Goal: Transaction & Acquisition: Purchase product/service

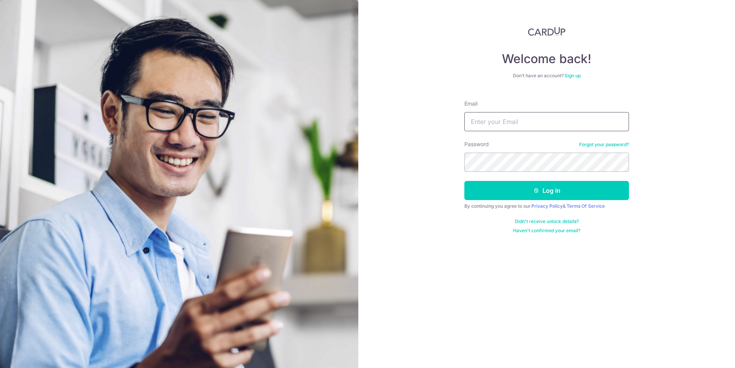
click at [500, 121] on input "Email" at bounding box center [547, 121] width 165 height 19
type input "aleelar@pm.me"
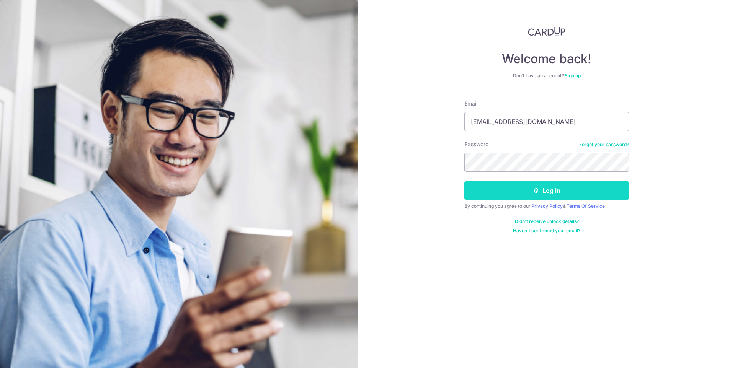
click at [539, 189] on icon "submit" at bounding box center [537, 191] width 6 height 6
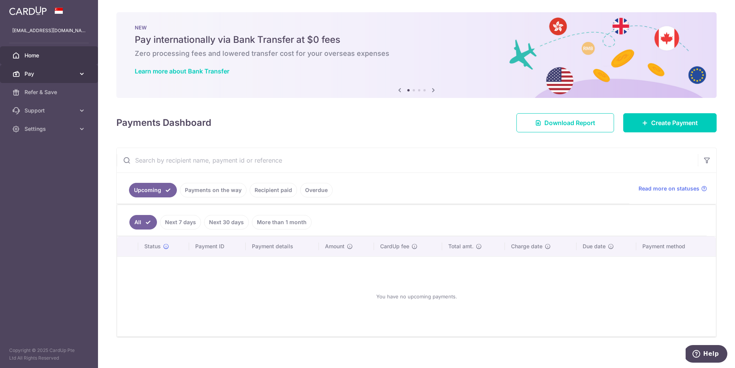
click at [68, 72] on span "Pay" at bounding box center [50, 74] width 51 height 8
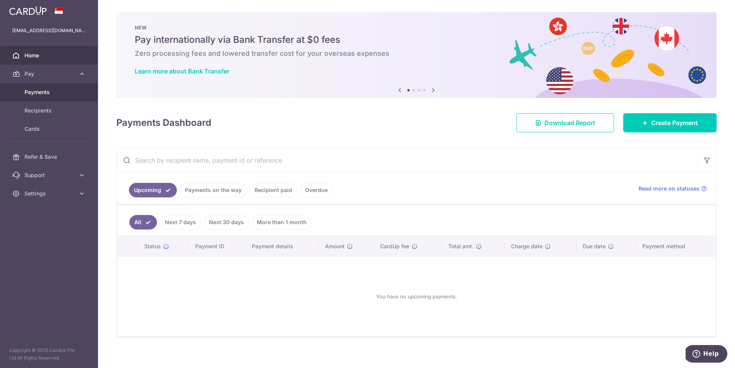
click at [52, 94] on span "Payments" at bounding box center [50, 92] width 51 height 8
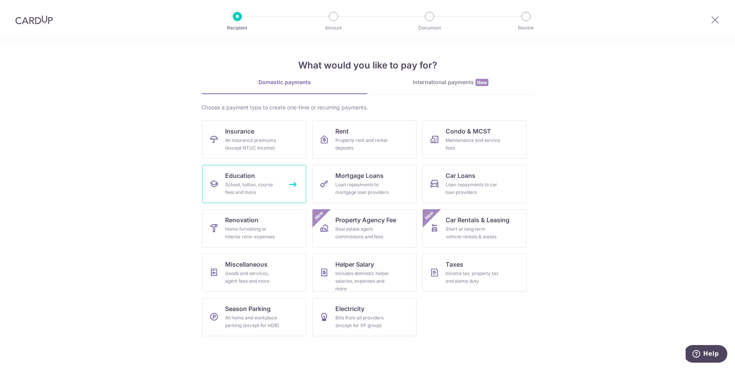
click at [255, 178] on link "Education School, tuition, course fees and more" at bounding box center [254, 184] width 104 height 38
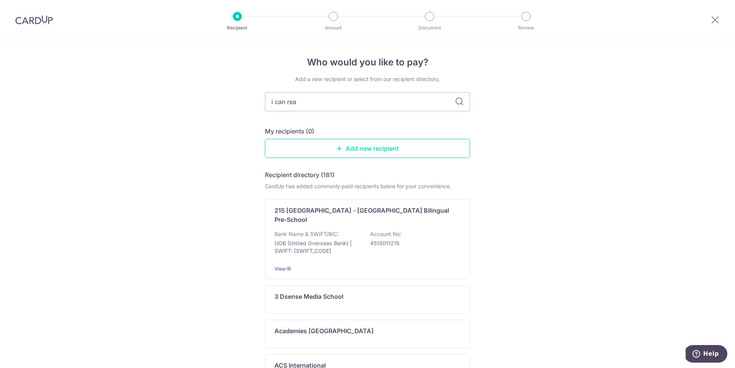
type input "i can read"
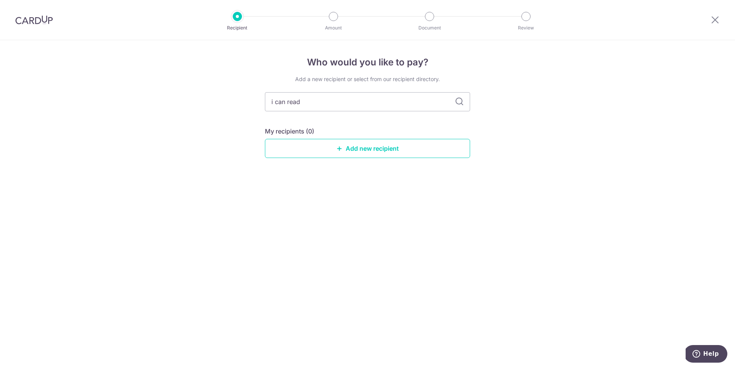
click at [458, 100] on icon at bounding box center [459, 101] width 9 height 9
click at [341, 98] on input "i can read" at bounding box center [367, 101] width 205 height 19
click at [364, 145] on link "Add new recipient" at bounding box center [367, 148] width 205 height 19
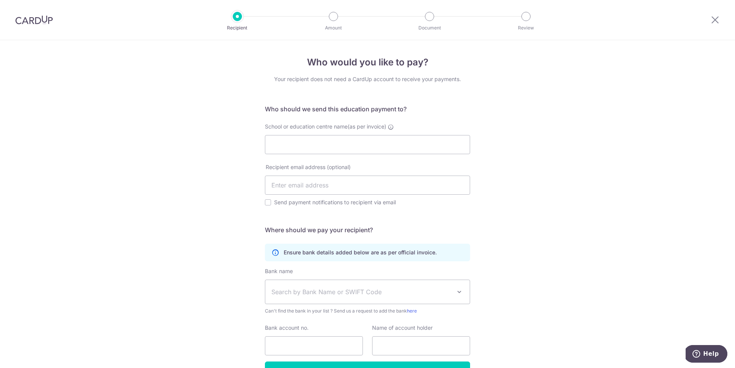
scroll to position [49, 0]
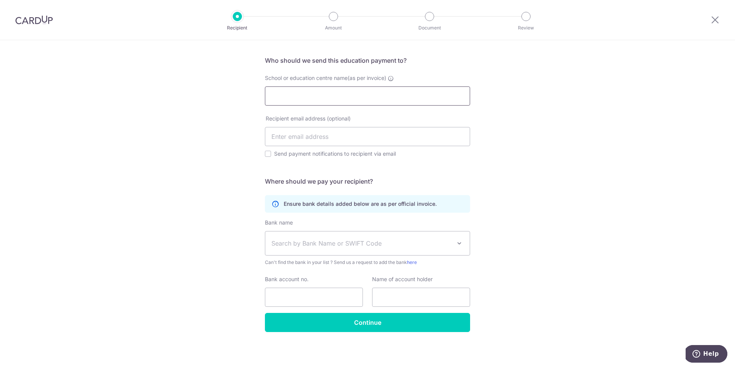
click at [363, 98] on input "School or education centre name(as per invoice)" at bounding box center [367, 96] width 205 height 19
type input "children's cove"
click at [717, 20] on icon at bounding box center [715, 20] width 9 height 10
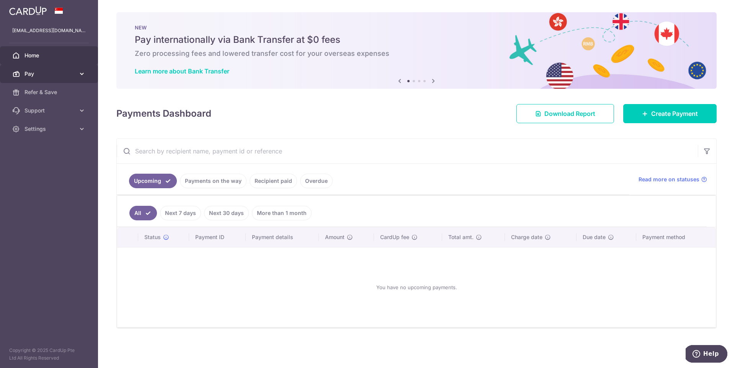
click at [77, 74] on link "Pay" at bounding box center [49, 74] width 98 height 18
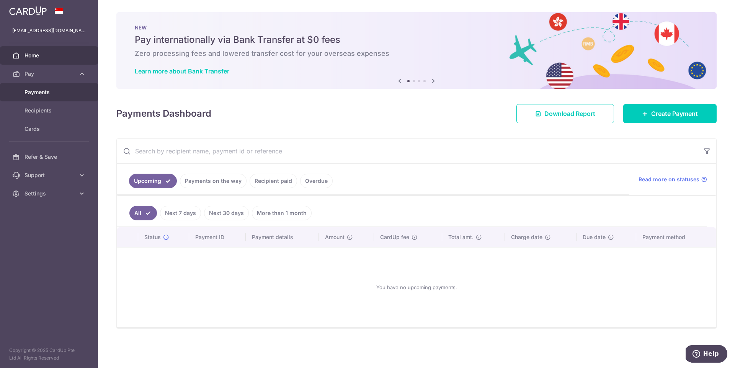
click at [38, 97] on link "Payments" at bounding box center [49, 92] width 98 height 18
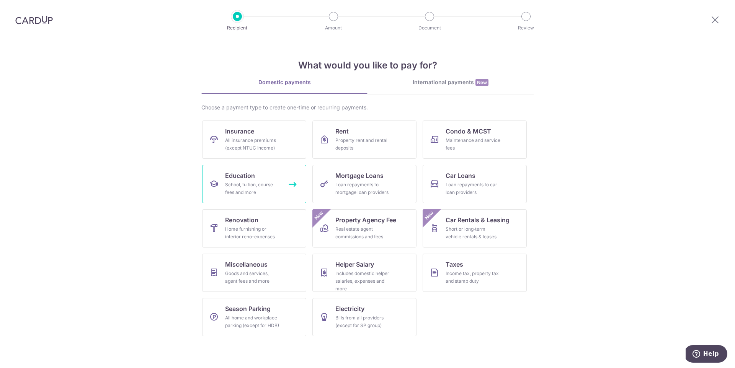
click at [243, 185] on div "School, tuition, course fees and more" at bounding box center [252, 188] width 55 height 15
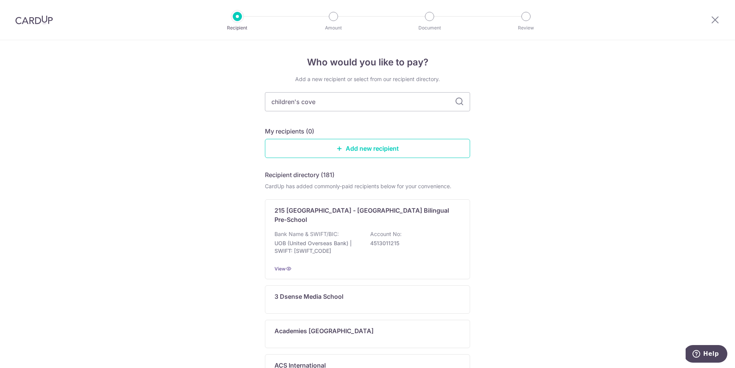
type input "children's cove"
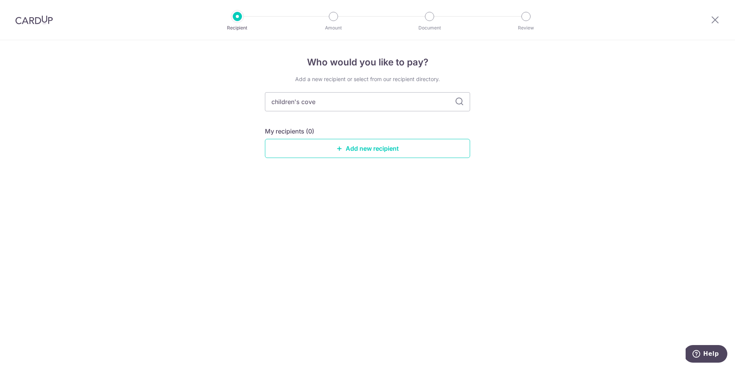
click at [457, 98] on icon at bounding box center [459, 101] width 9 height 9
click at [457, 101] on icon at bounding box center [459, 101] width 9 height 9
click at [338, 95] on input "children's cove" at bounding box center [367, 101] width 205 height 19
click at [337, 100] on input "children's cove" at bounding box center [367, 101] width 205 height 19
type input "children's"
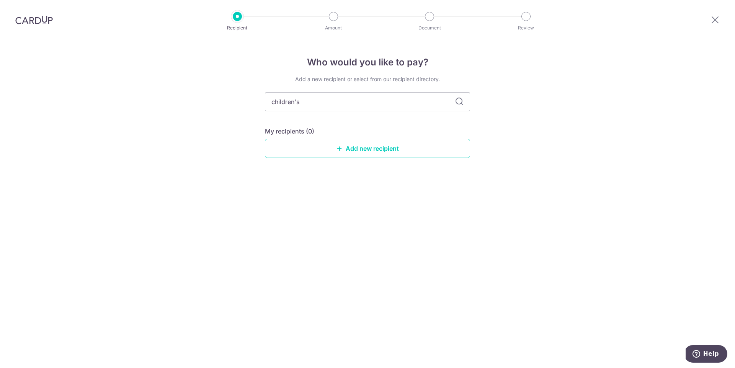
click at [456, 105] on icon at bounding box center [459, 101] width 9 height 9
drag, startPoint x: 327, startPoint y: 93, endPoint x: 225, endPoint y: 106, distance: 103.0
click at [225, 106] on div "Who would you like to pay? Add a new recipient or select from our recipient dir…" at bounding box center [367, 204] width 735 height 328
type input "tang"
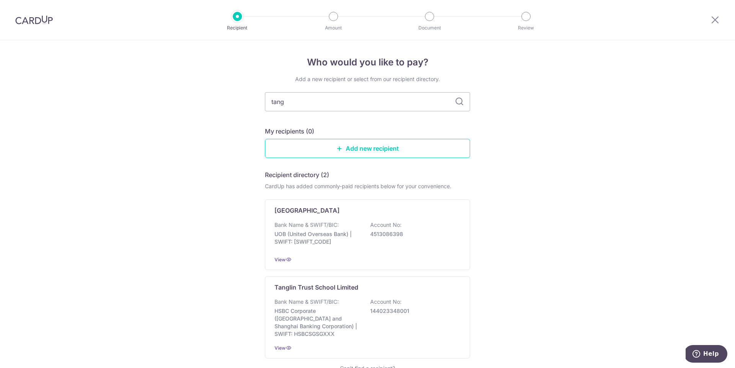
type input "tangl"
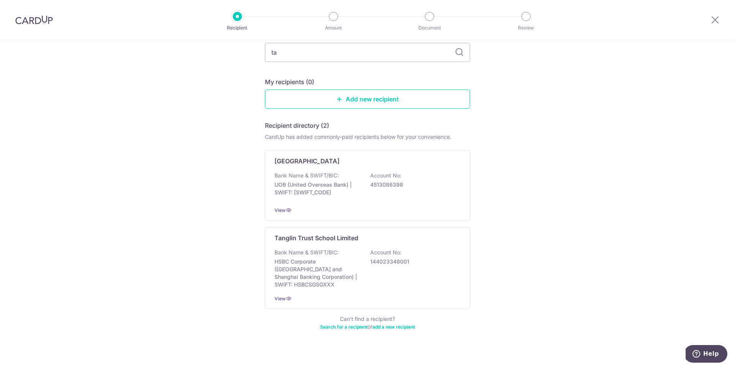
type input "t"
type input "i can"
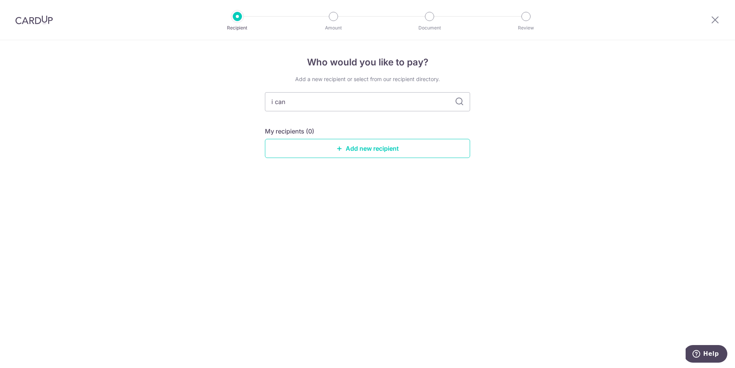
scroll to position [0, 0]
type input "i"
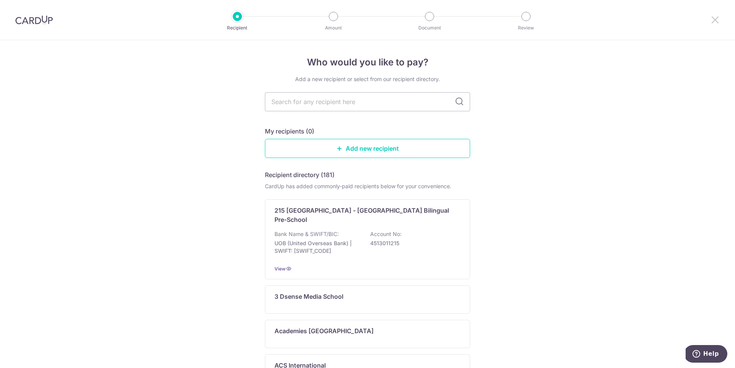
click at [715, 18] on icon at bounding box center [715, 20] width 9 height 10
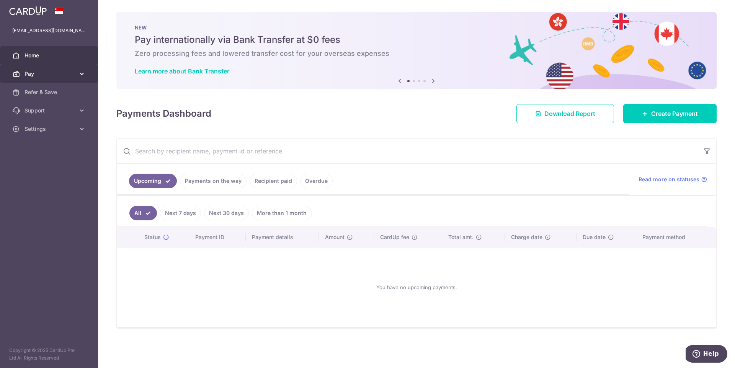
click at [81, 77] on link "Pay" at bounding box center [49, 74] width 98 height 18
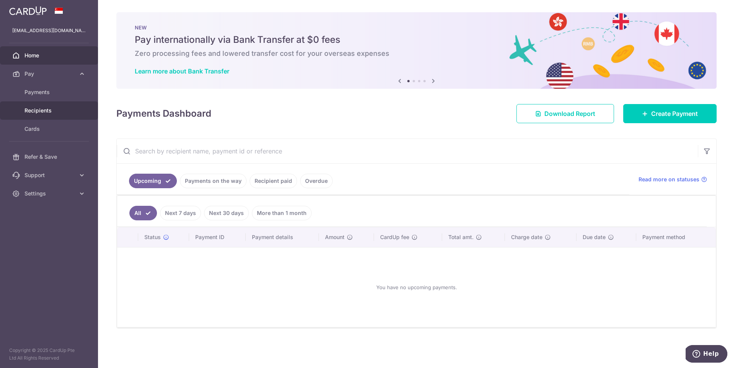
click at [39, 110] on span "Recipients" at bounding box center [50, 111] width 51 height 8
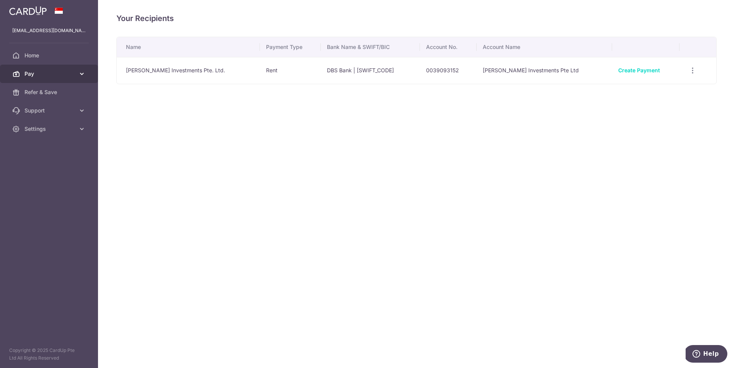
click at [83, 77] on icon at bounding box center [82, 74] width 8 height 8
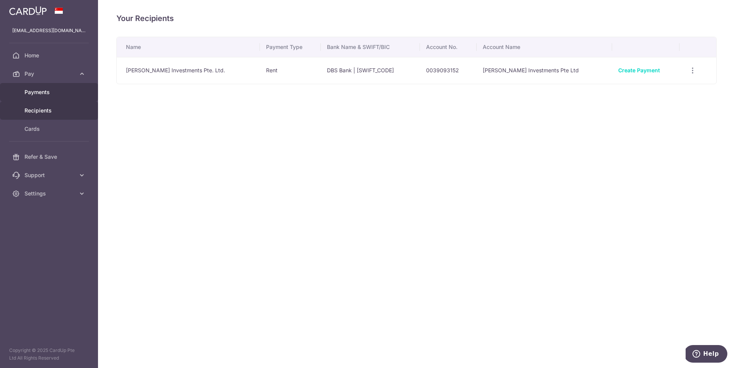
click at [46, 92] on span "Payments" at bounding box center [50, 92] width 51 height 8
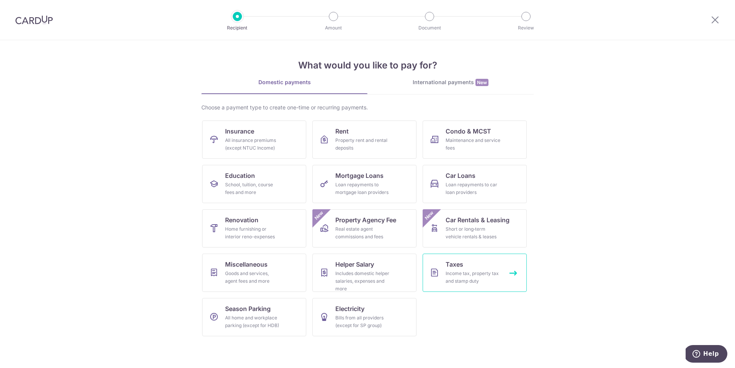
click at [456, 276] on div "Income tax, property tax and stamp duty" at bounding box center [473, 277] width 55 height 15
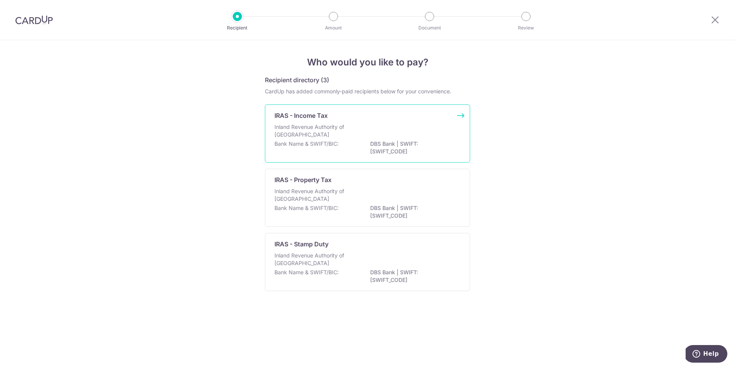
click at [326, 138] on p "Inland Revenue Authority of [GEOGRAPHIC_DATA]" at bounding box center [315, 130] width 81 height 15
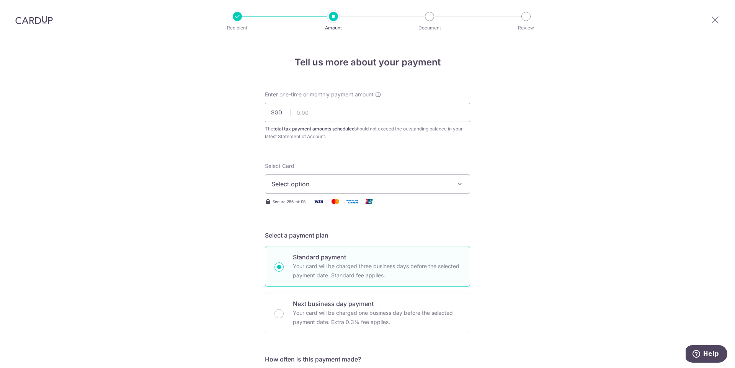
click at [380, 187] on span "Select option" at bounding box center [361, 184] width 178 height 9
click at [716, 21] on icon at bounding box center [715, 20] width 9 height 10
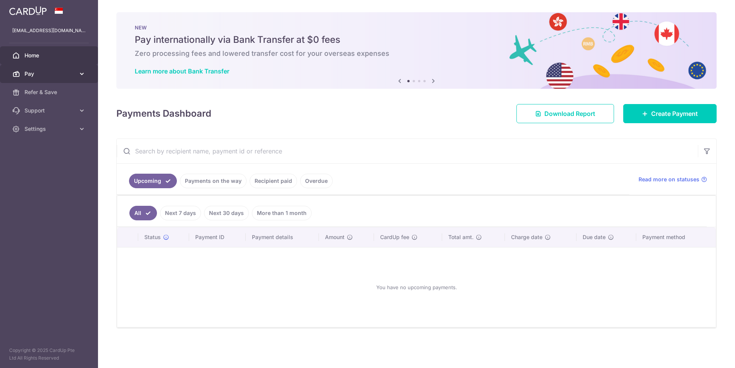
click at [71, 69] on link "Pay" at bounding box center [49, 74] width 98 height 18
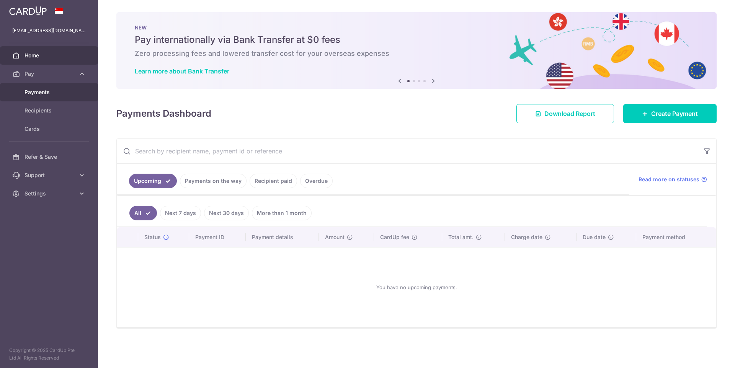
click at [47, 92] on span "Payments" at bounding box center [50, 92] width 51 height 8
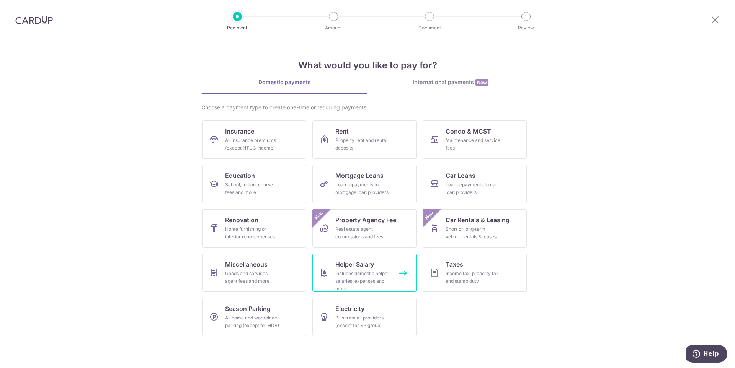
click at [345, 280] on div "Includes domestic helper salaries, expenses and more" at bounding box center [363, 281] width 55 height 23
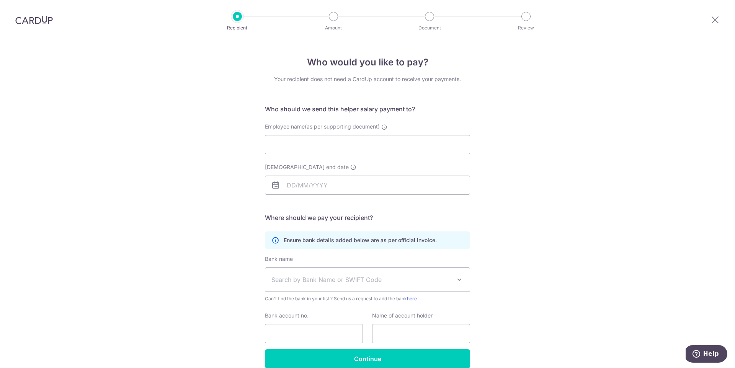
scroll to position [36, 0]
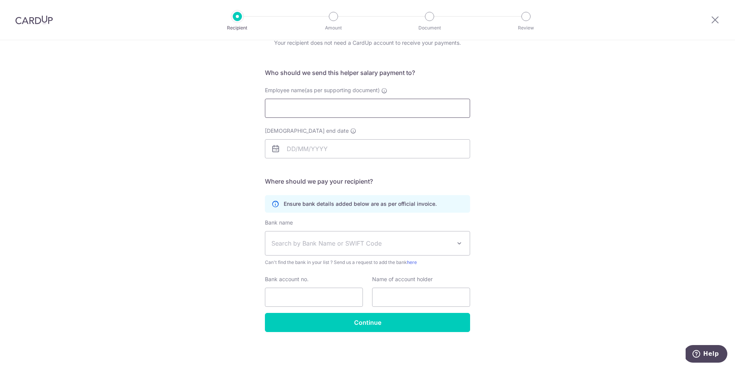
click at [294, 106] on input "Employee name(as per supporting document)" at bounding box center [367, 108] width 205 height 19
type input "Yarti"
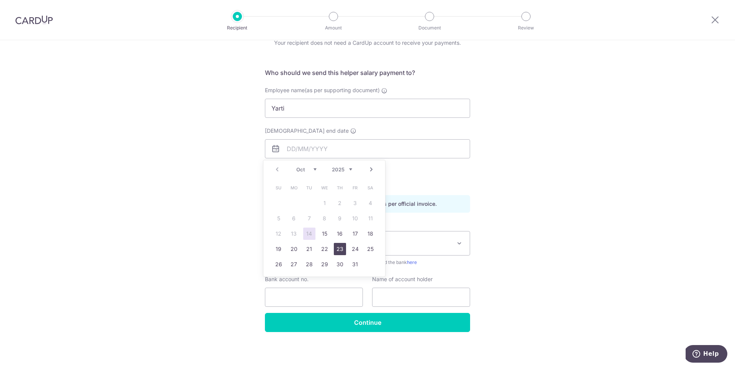
click at [334, 255] on link "23" at bounding box center [340, 249] width 12 height 12
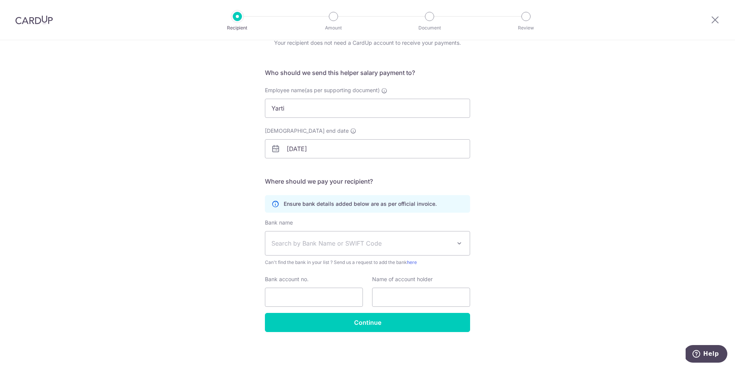
click at [337, 161] on div "Employment contract end date 23/10/2025" at bounding box center [367, 147] width 214 height 41
click at [334, 152] on input "23/10/2025" at bounding box center [367, 148] width 205 height 19
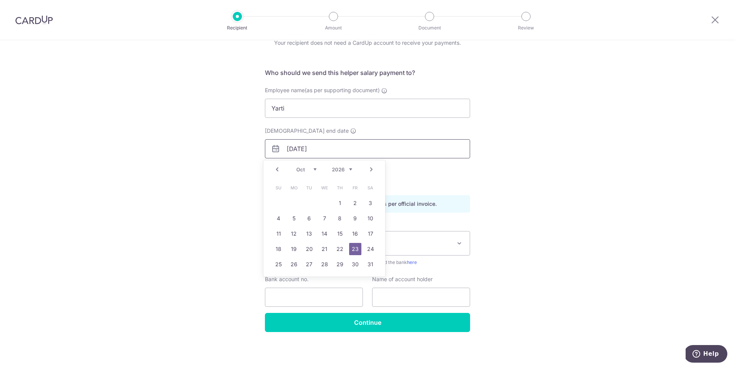
type input "[DATE]"
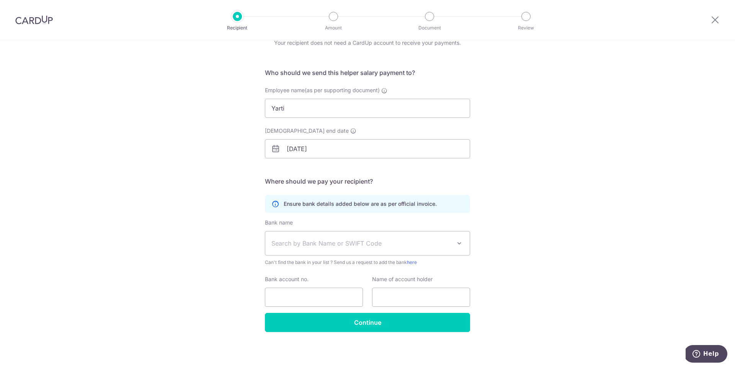
click at [371, 246] on span "Search by Bank Name or SWIFT Code" at bounding box center [362, 243] width 180 height 9
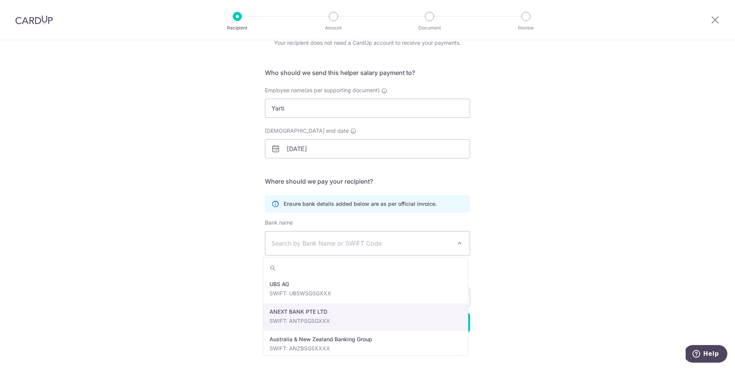
select select "22506"
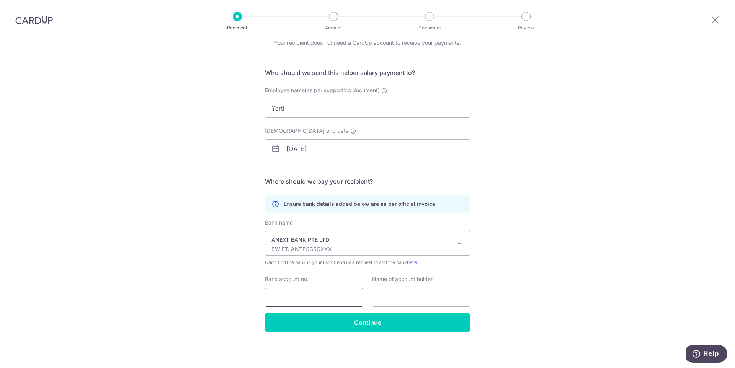
click at [310, 298] on input "Bank account no." at bounding box center [314, 297] width 98 height 19
type input "34324"
type input "Yarti"
click at [367, 318] on input "Continue" at bounding box center [367, 322] width 205 height 19
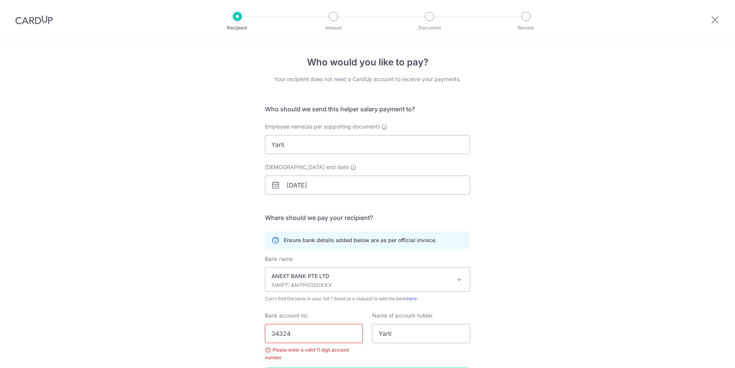
scroll to position [55, 0]
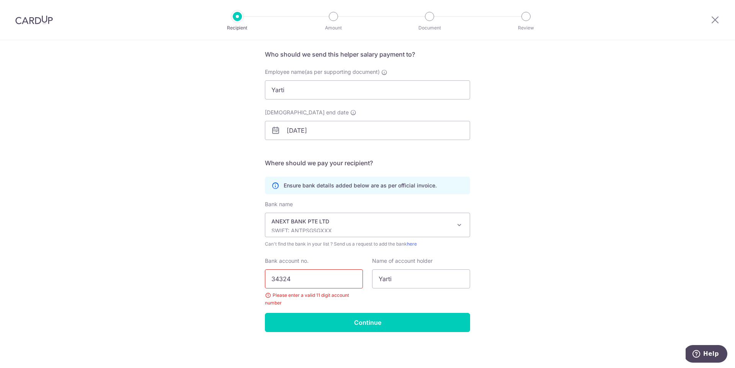
click at [313, 279] on input "34324" at bounding box center [314, 279] width 98 height 19
type input "3432444444"
click at [365, 321] on input "Continue" at bounding box center [367, 322] width 205 height 19
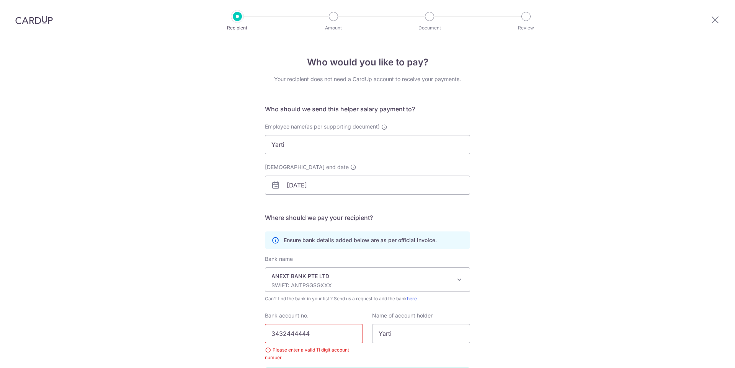
scroll to position [55, 0]
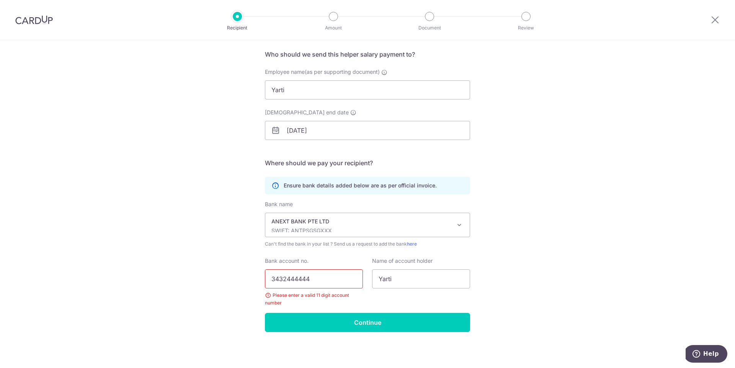
click at [323, 283] on input "3432444444" at bounding box center [314, 279] width 98 height 19
type input "343244444444"
click at [365, 333] on div "Who would you like to pay? Your recipient does not need a CardUp account to rec…" at bounding box center [367, 176] width 735 height 383
click at [363, 317] on input "Continue" at bounding box center [367, 322] width 205 height 19
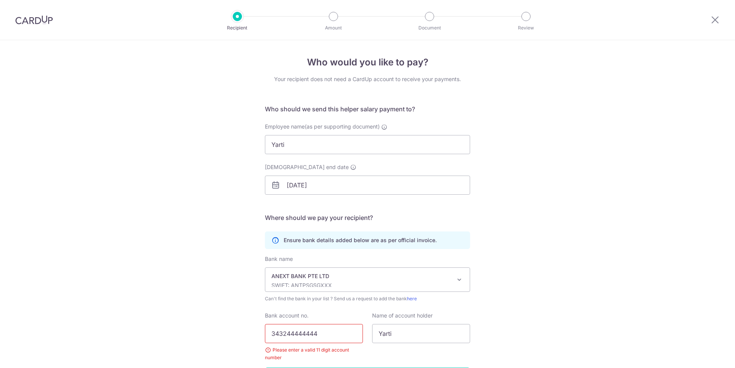
scroll to position [55, 0]
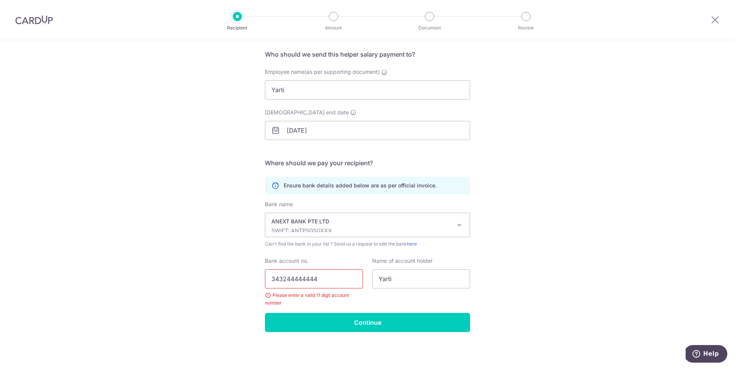
click at [327, 279] on input "343244444444" at bounding box center [314, 279] width 98 height 19
type input "3432444444441"
click at [372, 324] on input "Continue" at bounding box center [367, 322] width 205 height 19
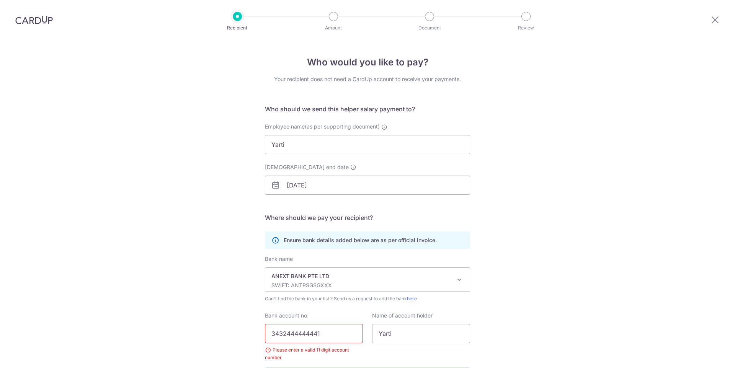
scroll to position [55, 0]
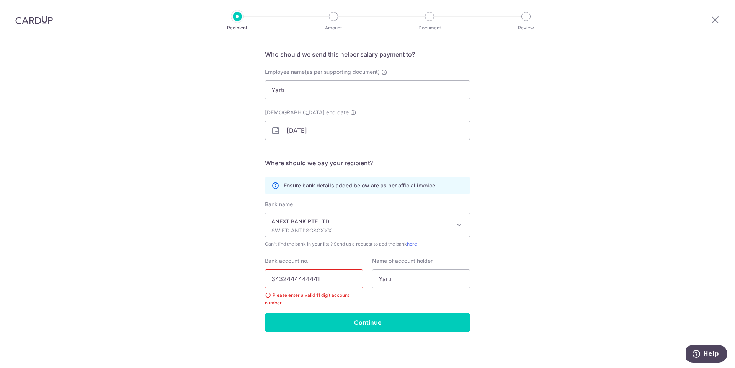
click at [340, 285] on input "3432444444441" at bounding box center [314, 279] width 98 height 19
type input "34324444444411"
click at [373, 326] on input "Continue" at bounding box center [367, 322] width 205 height 19
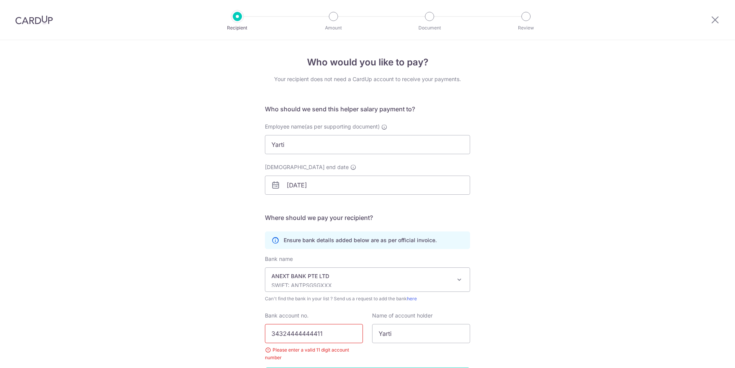
scroll to position [55, 0]
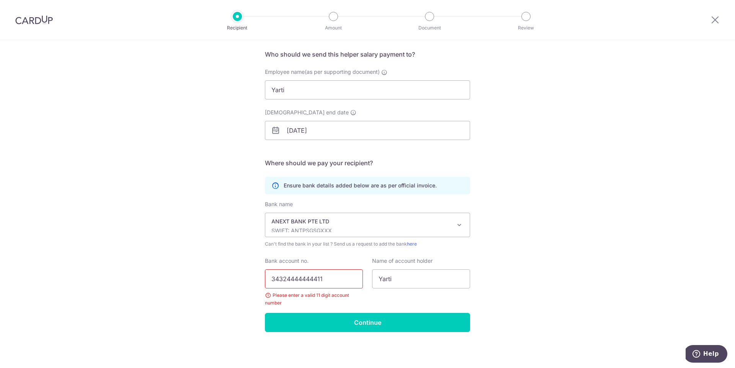
click at [334, 275] on input "34324444444411" at bounding box center [314, 279] width 98 height 19
type input "[CREDIT_CARD_NUMBER]"
click at [362, 318] on input "Continue" at bounding box center [367, 322] width 205 height 19
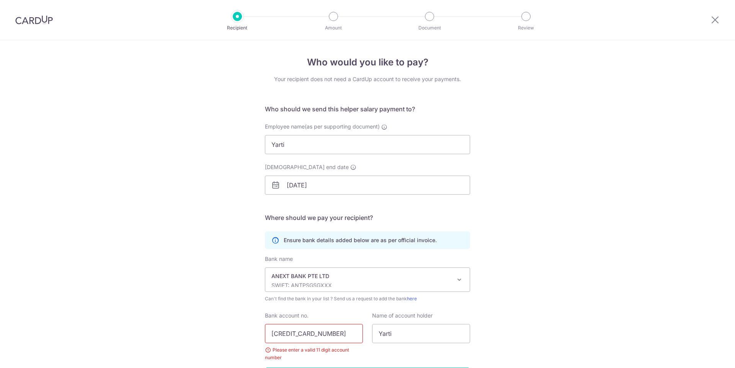
scroll to position [55, 0]
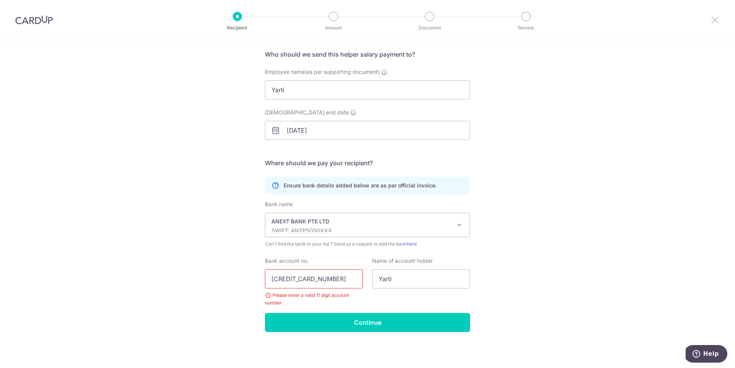
click at [717, 21] on icon at bounding box center [715, 20] width 9 height 10
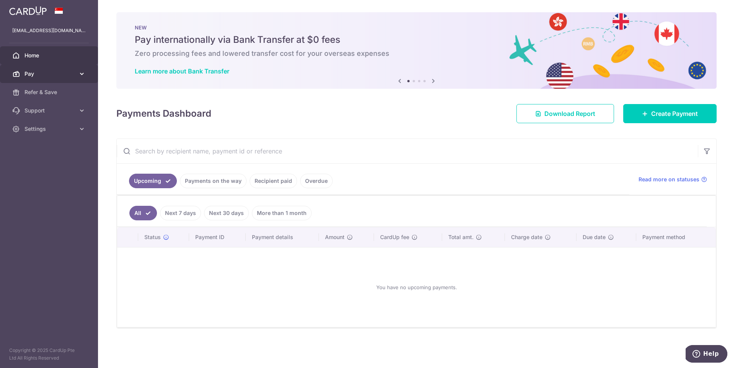
click at [48, 74] on span "Pay" at bounding box center [50, 74] width 51 height 8
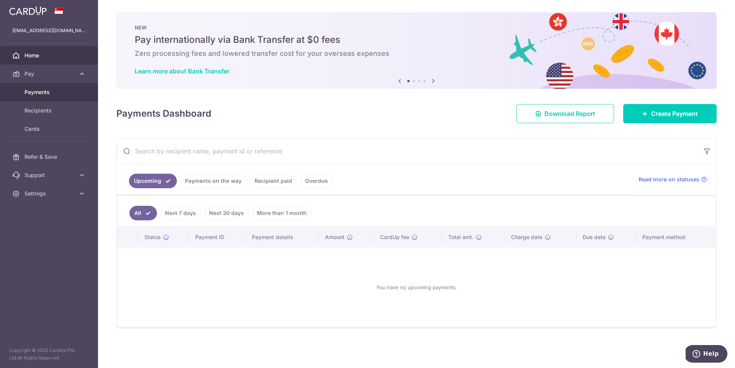
click at [47, 93] on span "Payments" at bounding box center [50, 92] width 51 height 8
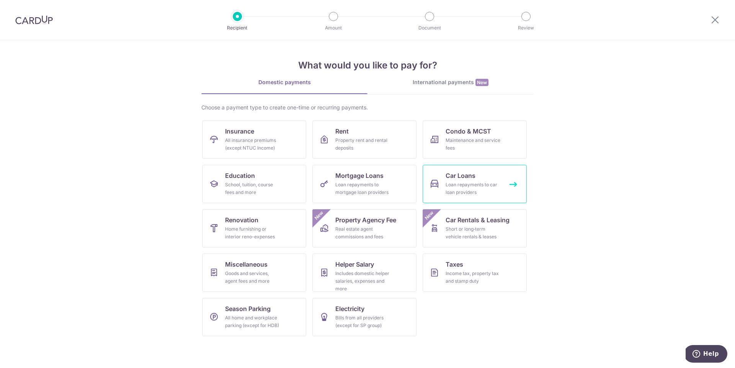
click at [468, 189] on div "Loan repayments to car loan providers" at bounding box center [473, 188] width 55 height 15
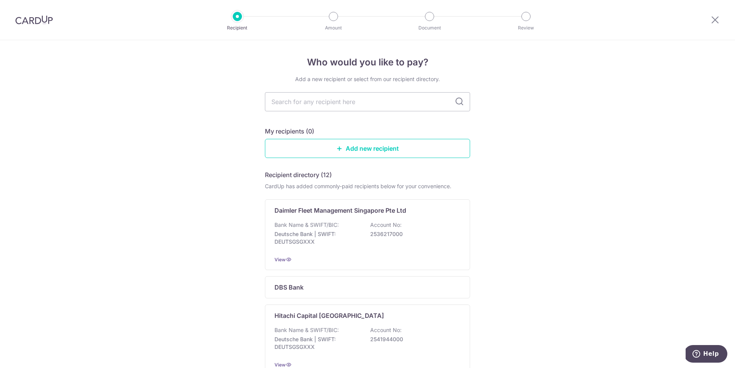
click at [724, 15] on div at bounding box center [716, 20] width 40 height 40
click at [338, 107] on input "text" at bounding box center [367, 101] width 205 height 19
type input "t"
type input "road"
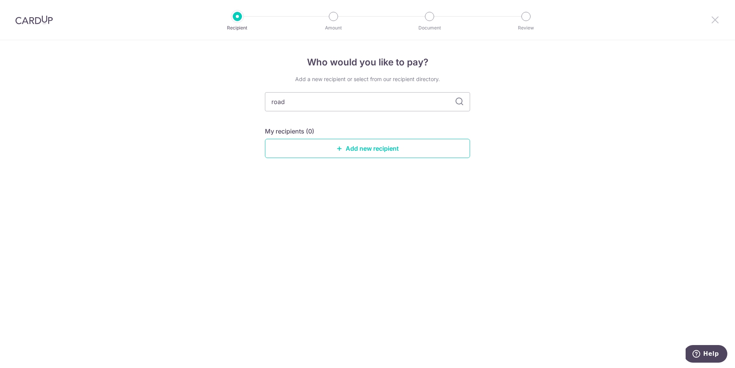
click at [712, 19] on icon at bounding box center [715, 20] width 9 height 10
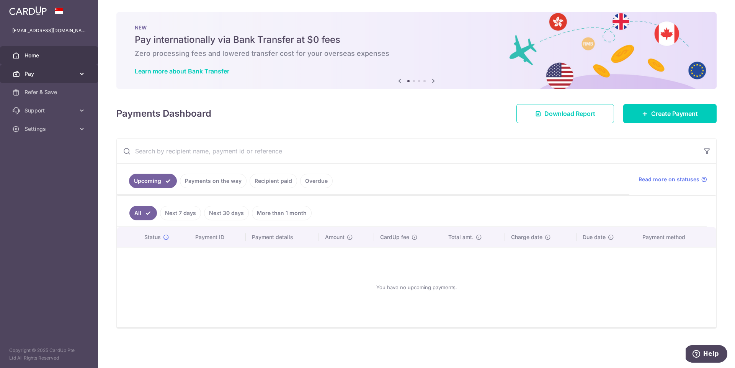
click at [49, 71] on span "Pay" at bounding box center [50, 74] width 51 height 8
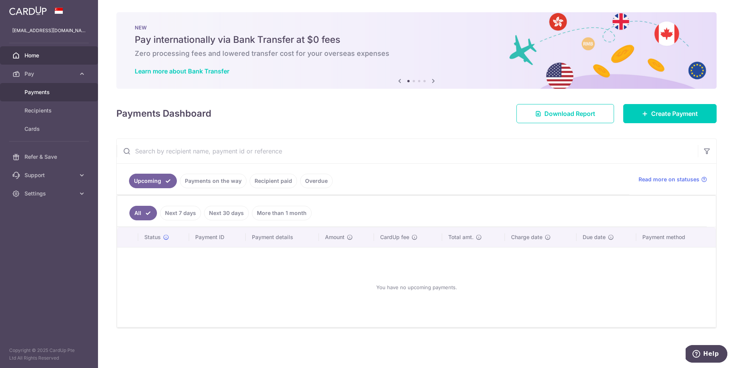
click at [49, 90] on span "Payments" at bounding box center [50, 92] width 51 height 8
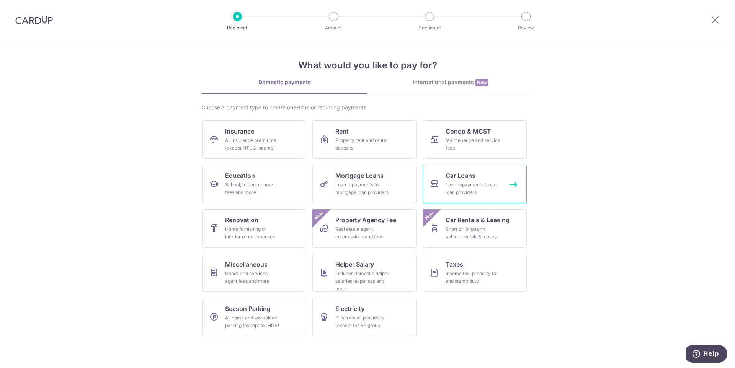
click at [471, 177] on span "Car Loans" at bounding box center [461, 175] width 30 height 9
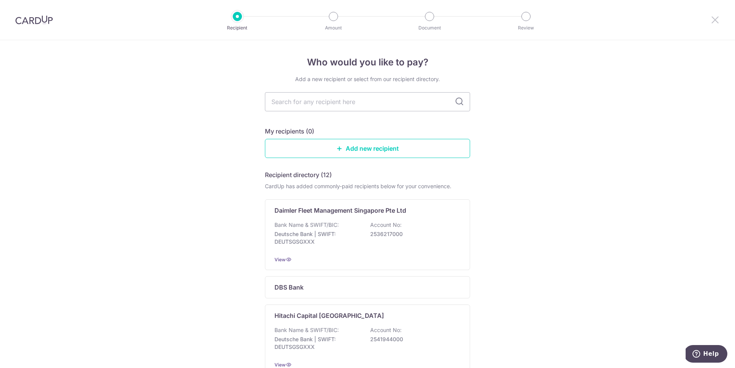
click at [720, 17] on icon at bounding box center [715, 20] width 9 height 10
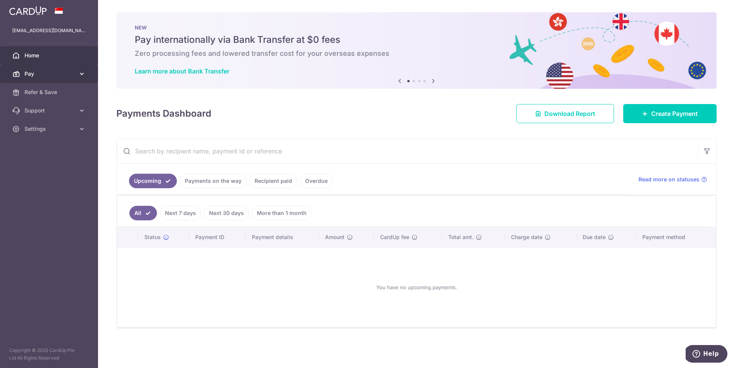
click at [31, 73] on span "Pay" at bounding box center [50, 74] width 51 height 8
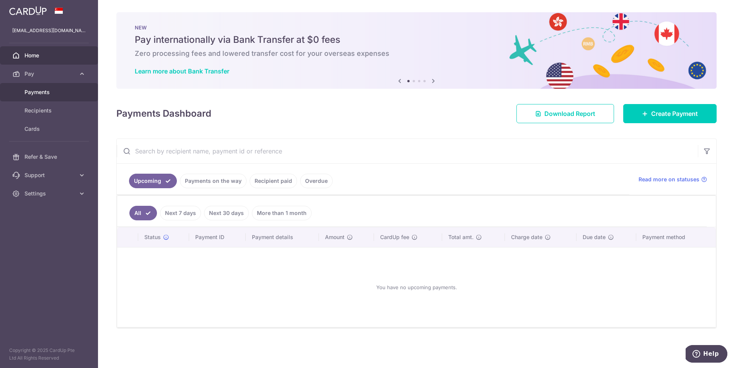
click at [39, 90] on span "Payments" at bounding box center [50, 92] width 51 height 8
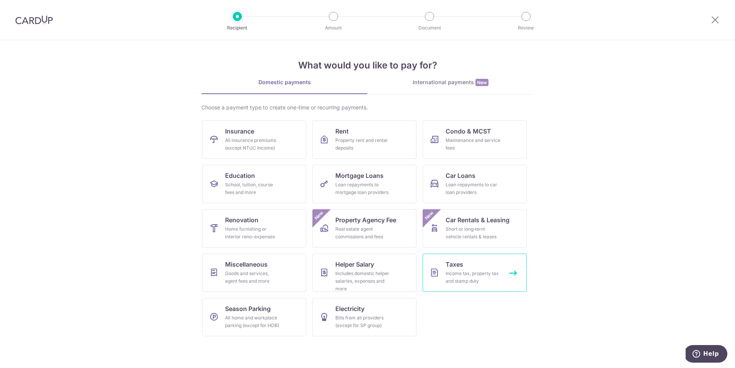
click at [450, 268] on span "Taxes" at bounding box center [455, 264] width 18 height 9
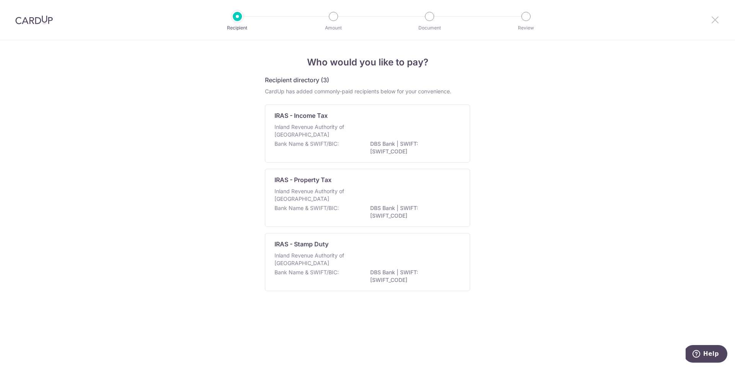
click at [714, 22] on icon at bounding box center [715, 20] width 9 height 10
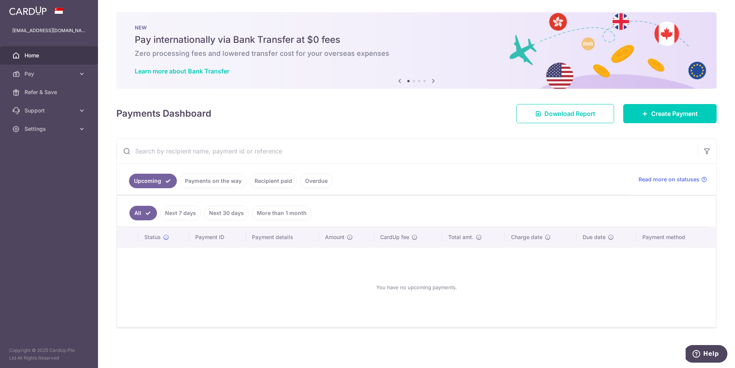
click at [57, 64] on link "Home" at bounding box center [49, 55] width 98 height 18
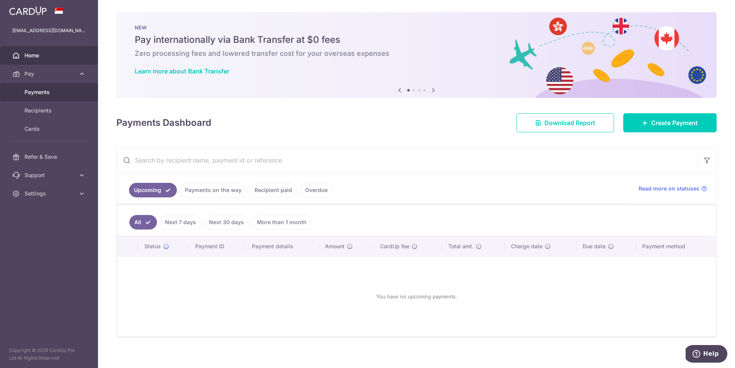
click at [40, 95] on span "Payments" at bounding box center [50, 92] width 51 height 8
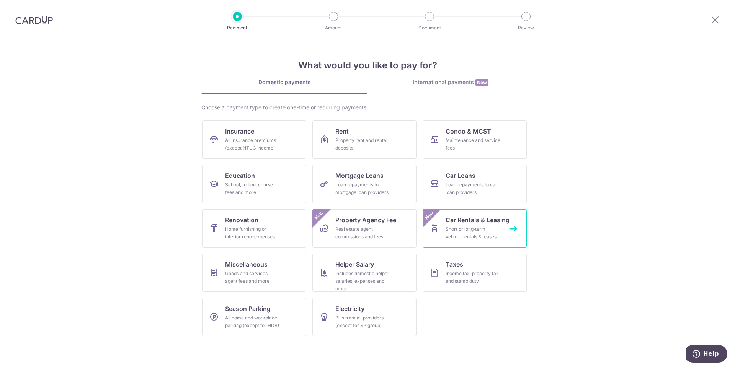
click at [482, 226] on div "Short or long‑term vehicle rentals & leases" at bounding box center [473, 233] width 55 height 15
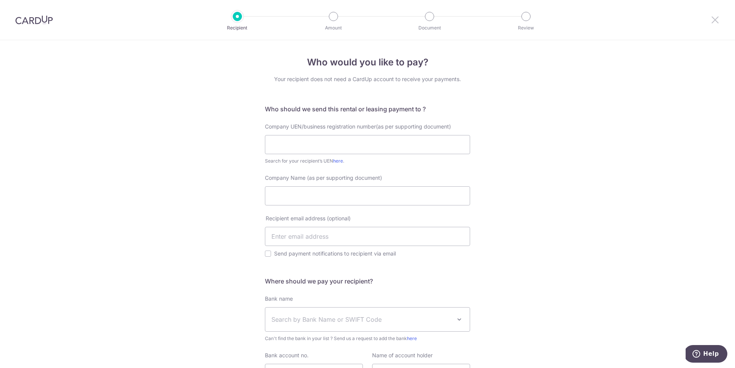
click at [714, 21] on icon at bounding box center [715, 20] width 9 height 10
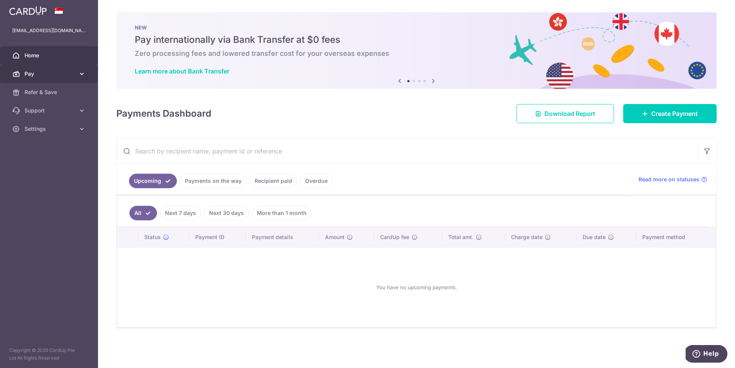
click at [58, 75] on span "Pay" at bounding box center [50, 74] width 51 height 8
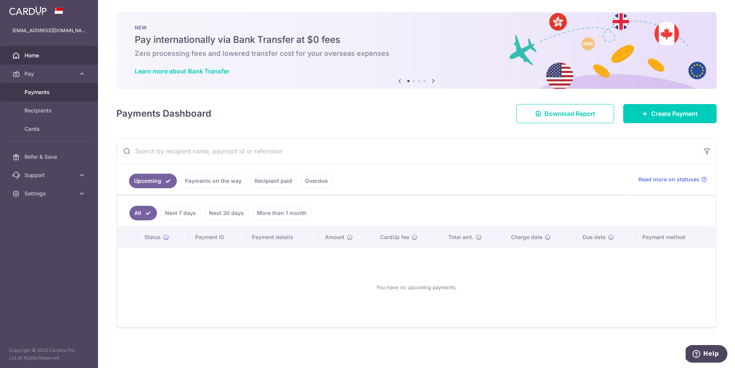
click at [49, 90] on span "Payments" at bounding box center [50, 92] width 51 height 8
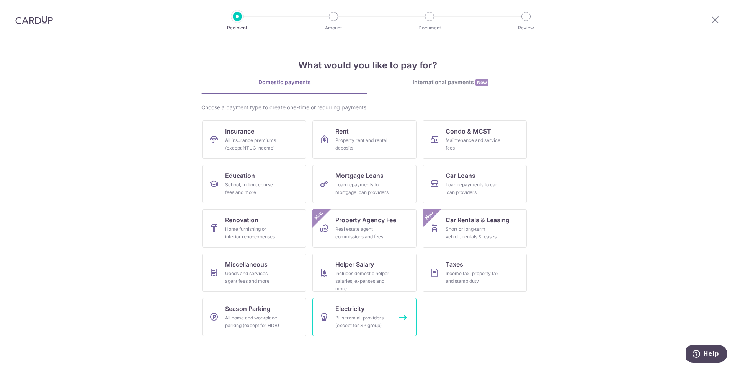
click at [355, 306] on span "Electricity" at bounding box center [350, 308] width 29 height 9
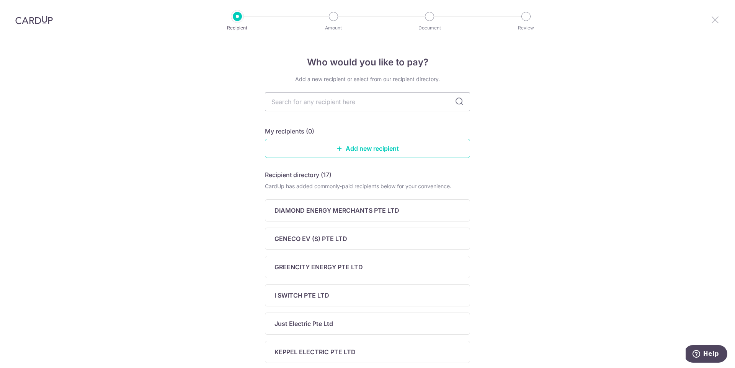
click at [714, 24] on icon at bounding box center [715, 20] width 9 height 10
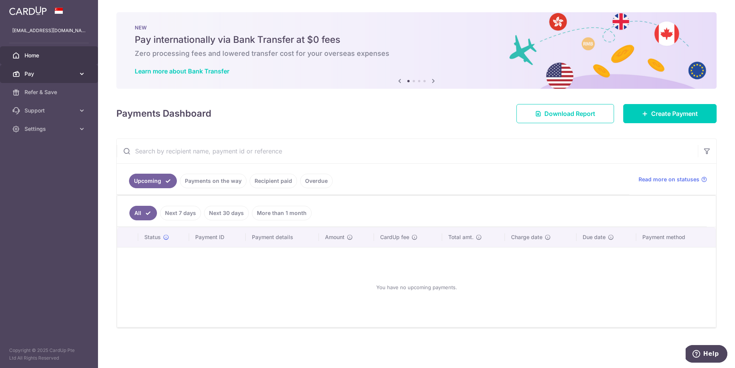
click at [87, 77] on link "Pay" at bounding box center [49, 74] width 98 height 18
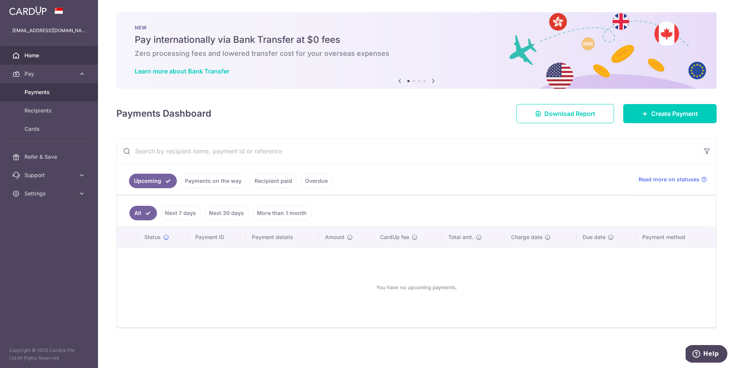
click at [34, 92] on span "Payments" at bounding box center [50, 92] width 51 height 8
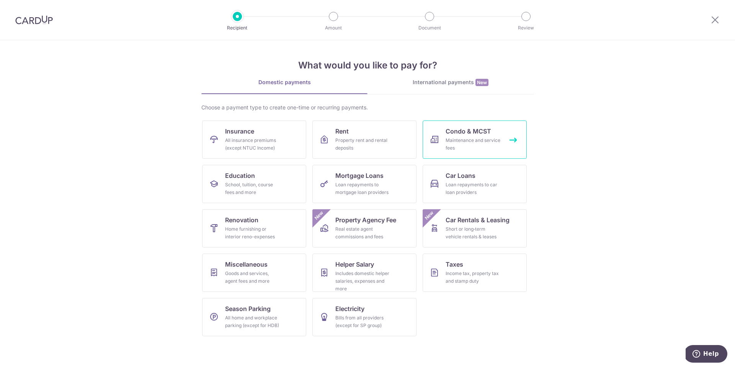
click at [484, 138] on div "Maintenance and service fees" at bounding box center [473, 144] width 55 height 15
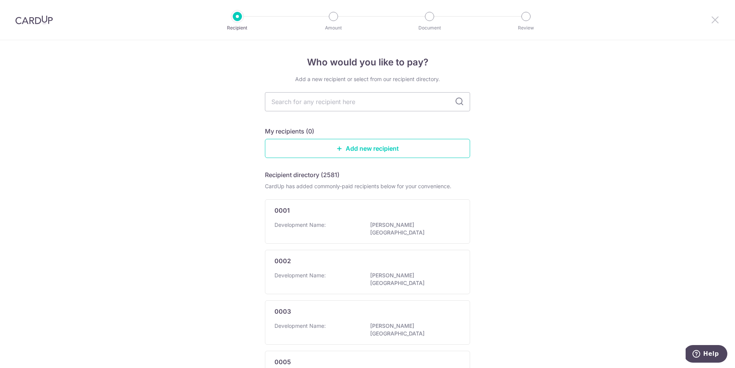
click at [716, 20] on icon at bounding box center [715, 20] width 9 height 10
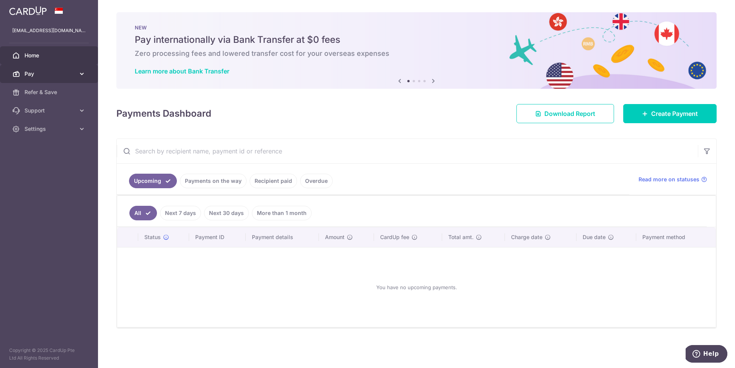
click at [70, 71] on span "Pay" at bounding box center [50, 74] width 51 height 8
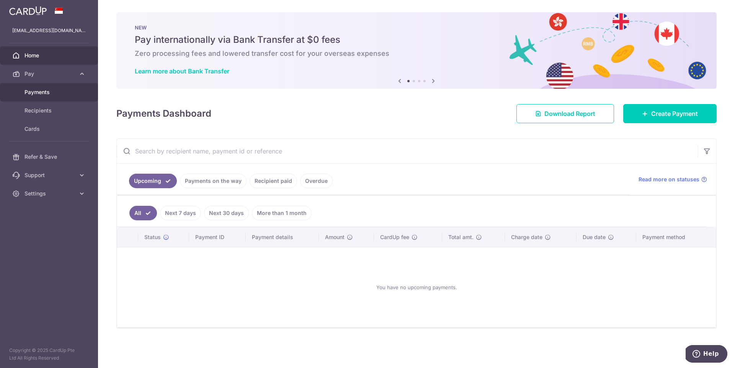
click at [56, 87] on link "Payments" at bounding box center [49, 92] width 98 height 18
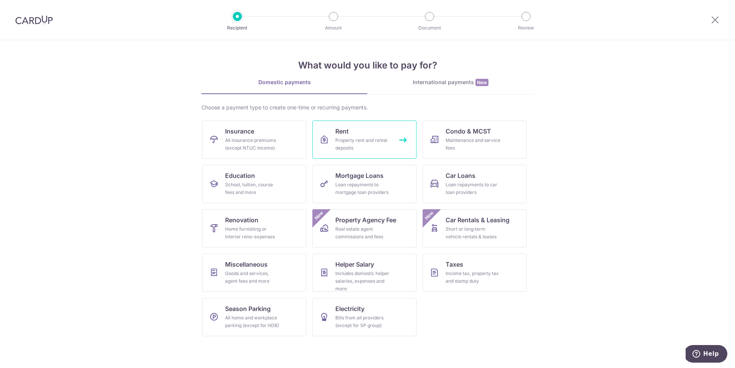
click at [372, 146] on div "Property rent and rental deposits" at bounding box center [363, 144] width 55 height 15
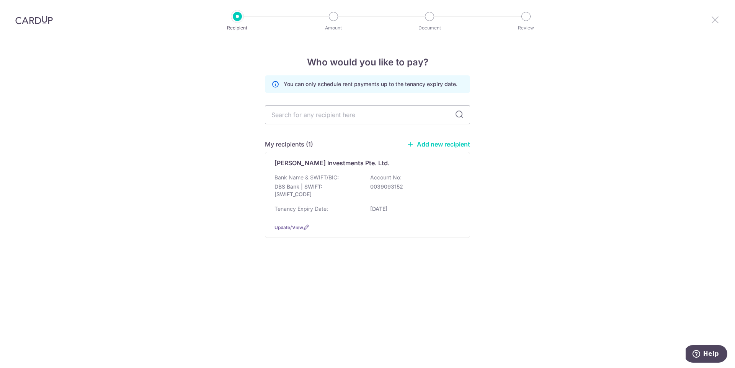
click at [713, 20] on icon at bounding box center [715, 20] width 9 height 10
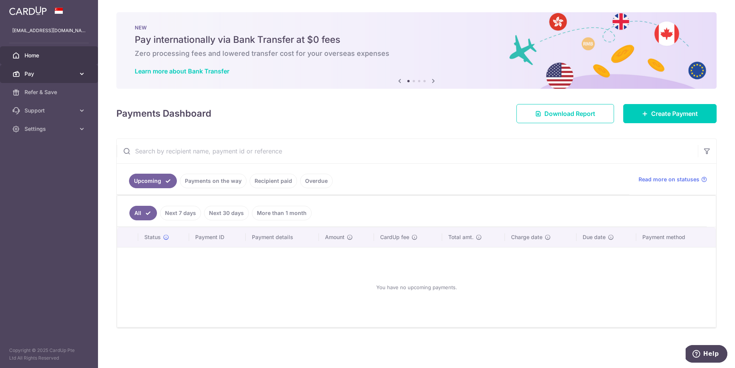
click at [74, 70] on span "Pay" at bounding box center [50, 74] width 51 height 8
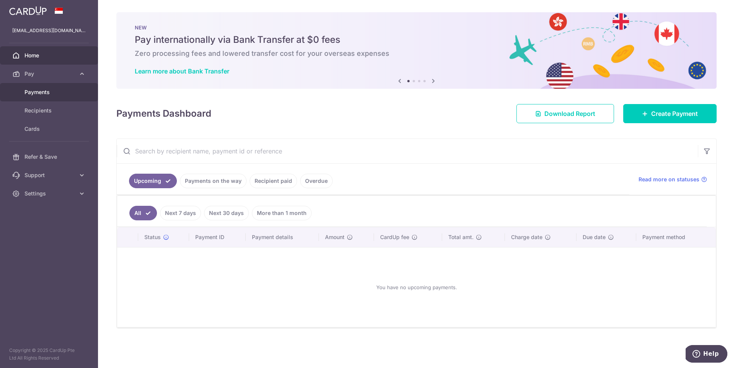
click at [51, 97] on link "Payments" at bounding box center [49, 92] width 98 height 18
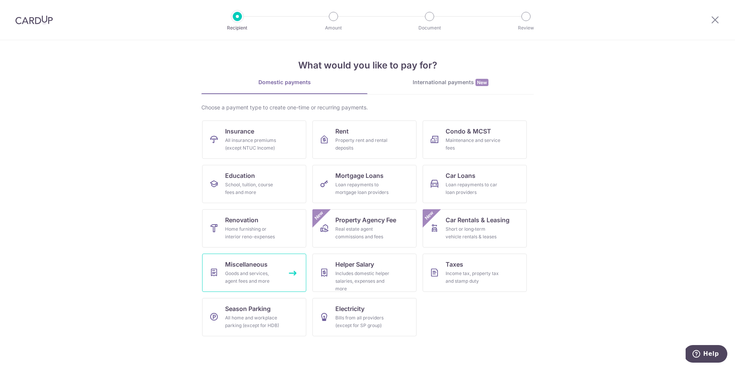
click at [264, 273] on div "Goods and services, agent fees and more" at bounding box center [252, 277] width 55 height 15
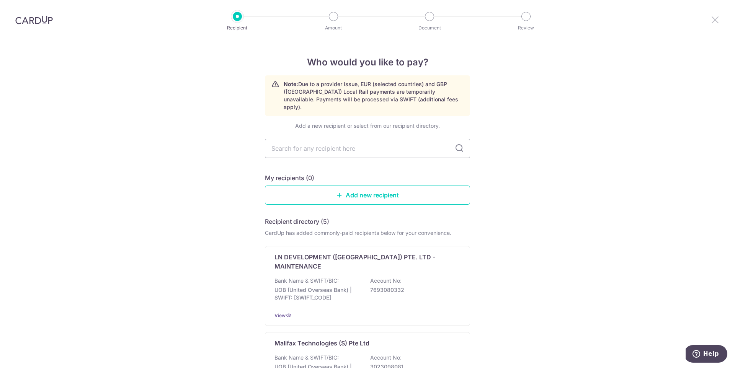
click at [715, 16] on icon at bounding box center [715, 20] width 9 height 10
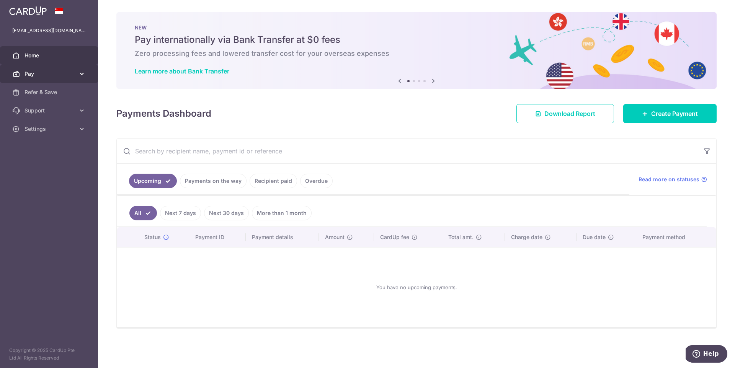
click at [62, 75] on span "Pay" at bounding box center [50, 74] width 51 height 8
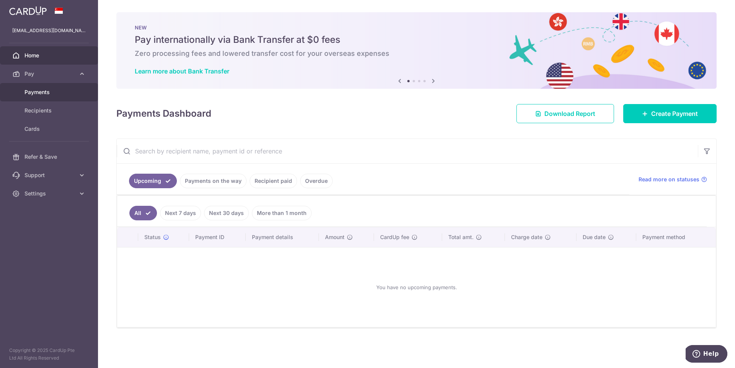
click at [42, 91] on span "Payments" at bounding box center [50, 92] width 51 height 8
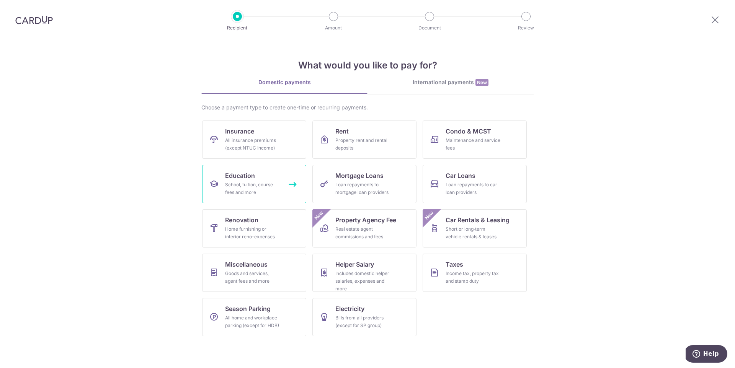
click at [253, 188] on div "School, tuition, course fees and more" at bounding box center [252, 188] width 55 height 15
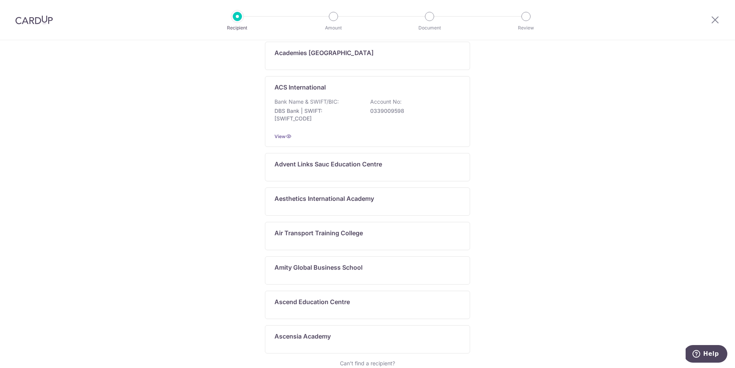
scroll to position [334, 0]
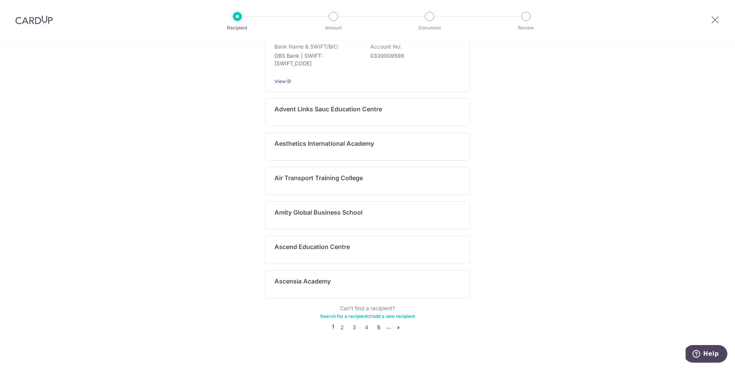
click at [378, 323] on link "5" at bounding box center [378, 327] width 9 height 9
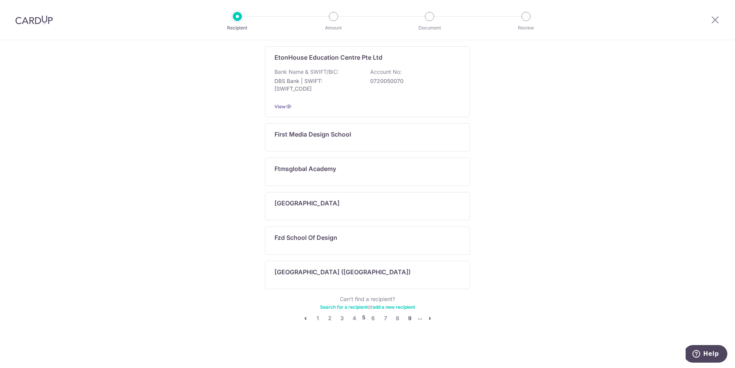
click at [407, 320] on link "9" at bounding box center [410, 318] width 9 height 9
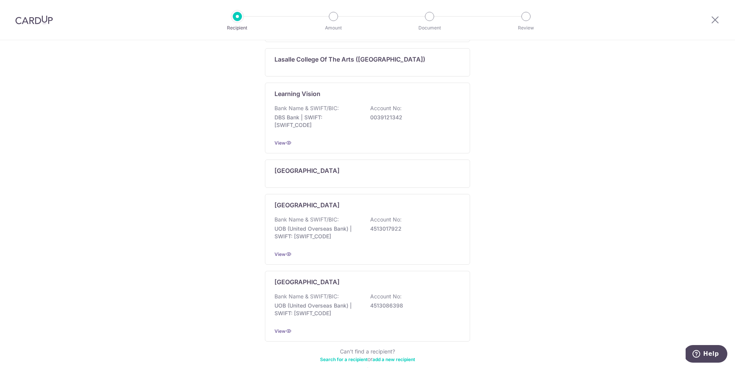
scroll to position [376, 0]
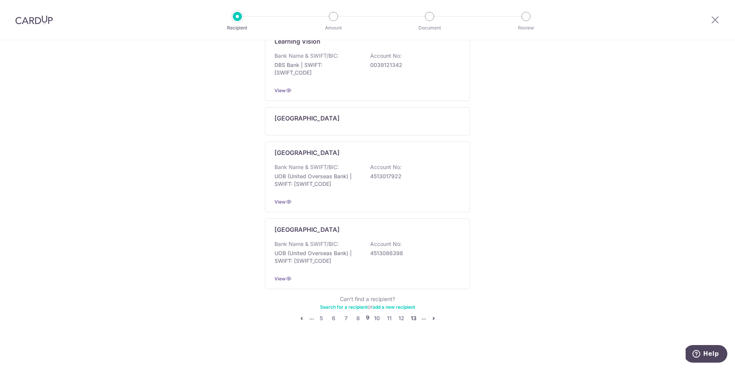
click at [409, 318] on link "13" at bounding box center [413, 318] width 9 height 9
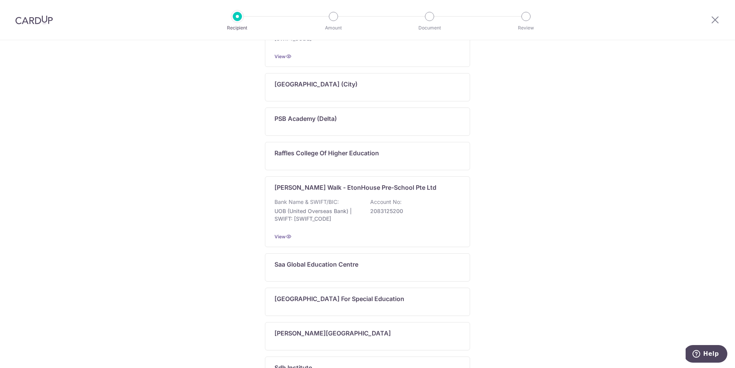
scroll to position [334, 0]
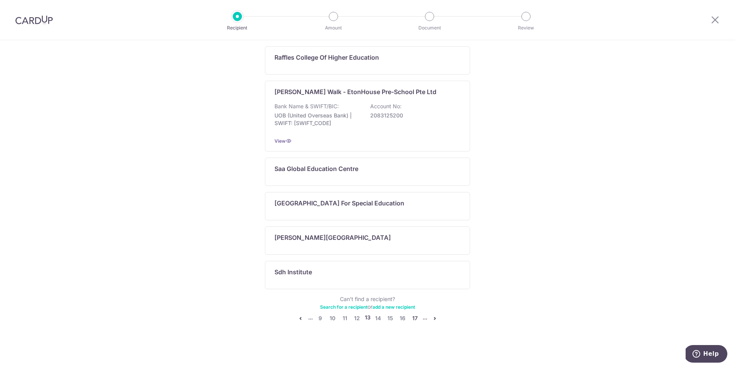
click at [412, 319] on link "17" at bounding box center [415, 318] width 9 height 9
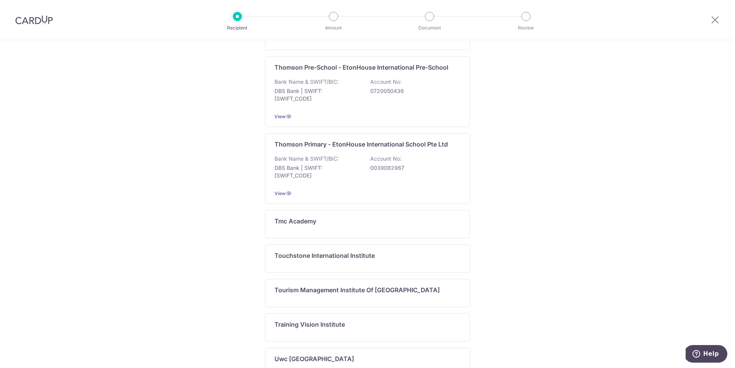
scroll to position [457, 0]
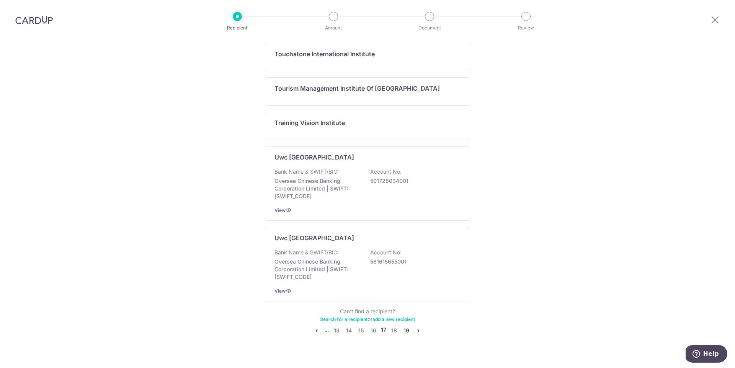
click at [403, 331] on link "19" at bounding box center [406, 330] width 9 height 9
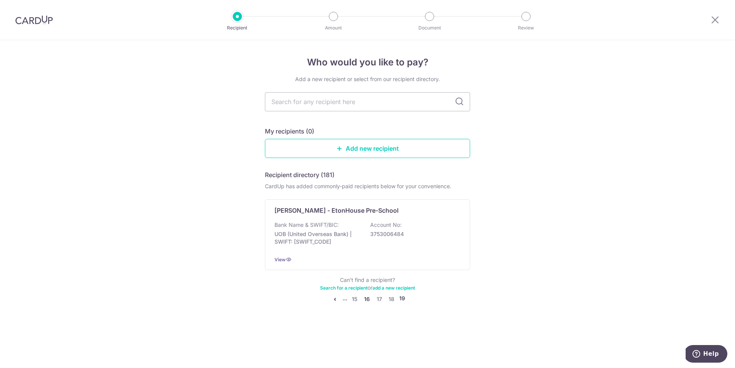
click at [368, 301] on link "16" at bounding box center [367, 299] width 9 height 9
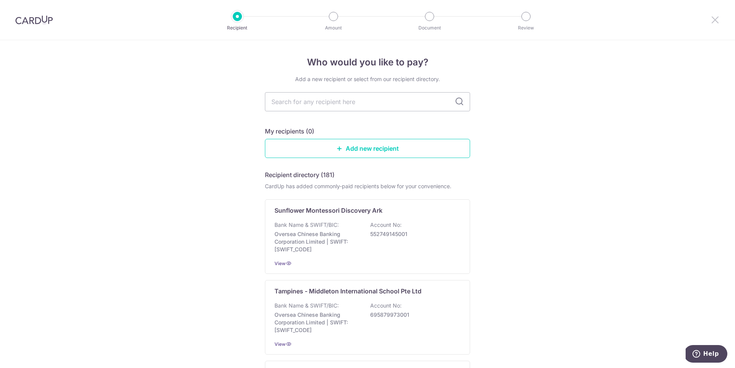
click at [712, 20] on icon at bounding box center [715, 20] width 9 height 10
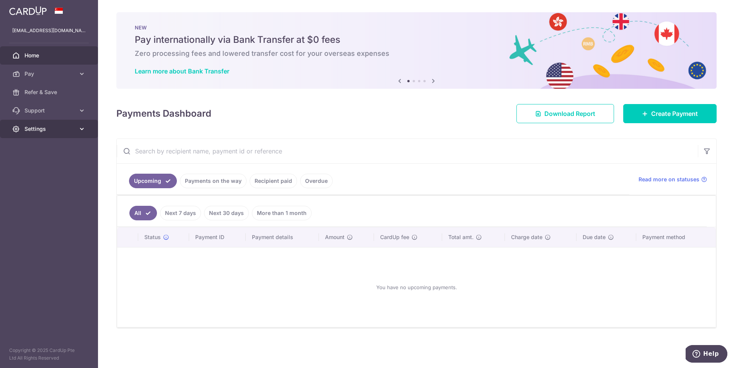
click at [38, 131] on span "Settings" at bounding box center [50, 129] width 51 height 8
click at [50, 162] on span "Logout" at bounding box center [50, 166] width 51 height 8
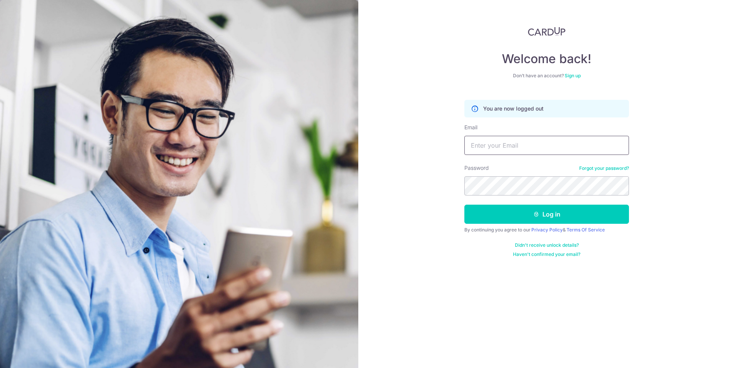
click at [544, 139] on input "Email" at bounding box center [547, 145] width 165 height 19
type input "[EMAIL_ADDRESS][DOMAIN_NAME]"
click at [545, 211] on button "Log in" at bounding box center [547, 214] width 165 height 19
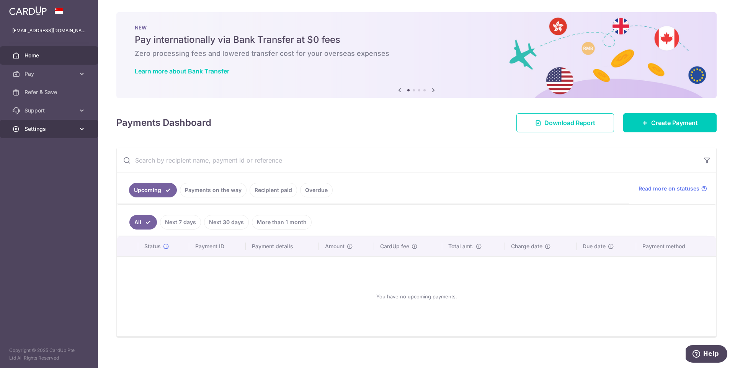
click at [34, 122] on link "Settings" at bounding box center [49, 129] width 98 height 18
click at [33, 159] on link "Logout" at bounding box center [49, 166] width 98 height 18
